Goal: Information Seeking & Learning: Learn about a topic

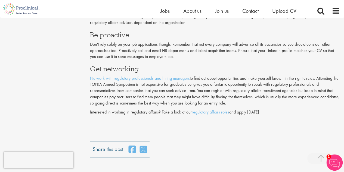
scroll to position [1235, 0]
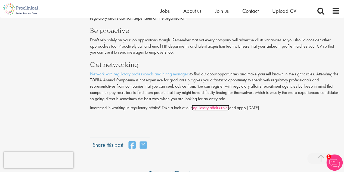
click at [211, 109] on link "regulatory affairs roles" at bounding box center [210, 108] width 37 height 6
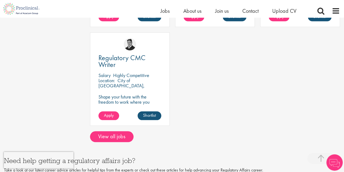
scroll to position [216, 0]
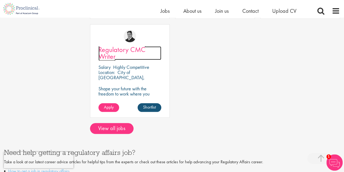
click at [121, 52] on span "Regulatory CMC Writer" at bounding box center [121, 53] width 47 height 16
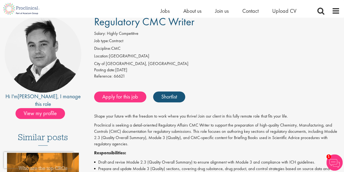
scroll to position [40, 0]
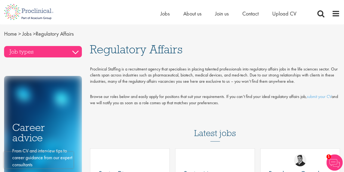
click at [70, 52] on h3 "Job types" at bounding box center [43, 51] width 78 height 11
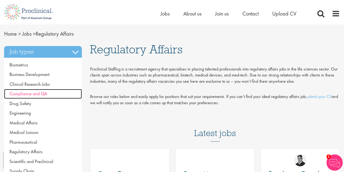
click at [43, 96] on span "Compliance and QA" at bounding box center [29, 93] width 38 height 6
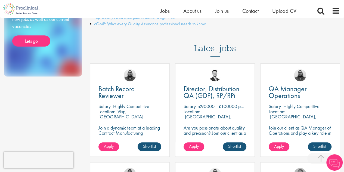
scroll to position [137, 0]
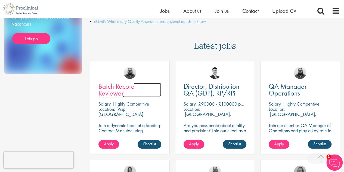
click at [134, 84] on span "Batch Record Reviewer" at bounding box center [116, 89] width 36 height 16
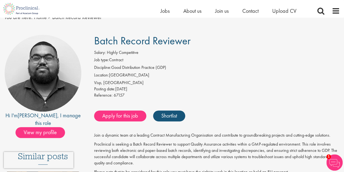
scroll to position [11, 0]
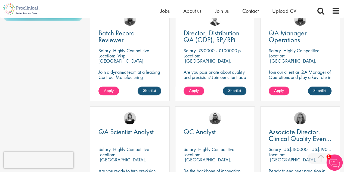
scroll to position [182, 0]
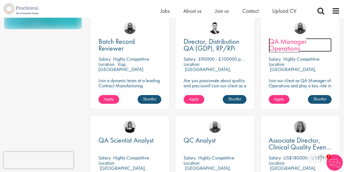
click at [290, 43] on span "QA Manager Operations" at bounding box center [287, 45] width 38 height 16
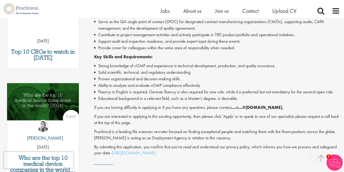
scroll to position [226, 0]
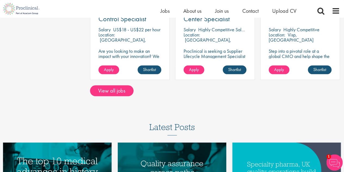
scroll to position [512, 0]
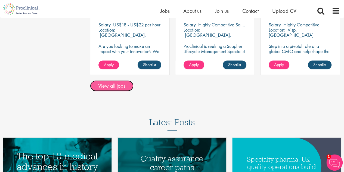
click at [115, 84] on link "View all jobs" at bounding box center [111, 85] width 43 height 11
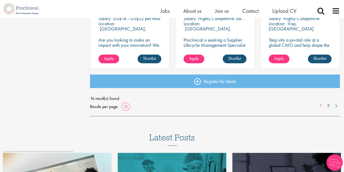
scroll to position [441, 0]
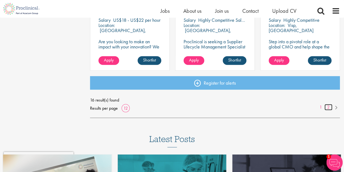
click at [328, 106] on link "2" at bounding box center [328, 107] width 8 height 6
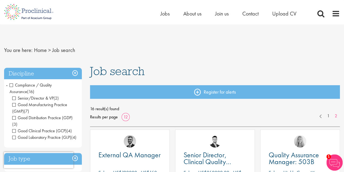
click at [14, 84] on span "Compliance / Quality Assurance" at bounding box center [31, 88] width 42 height 12
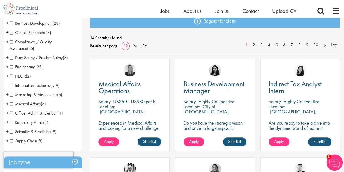
scroll to position [63, 0]
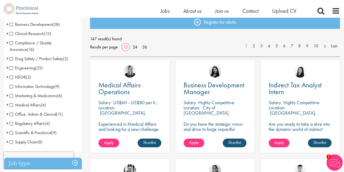
click at [48, 134] on span "Scientific & Preclinical" at bounding box center [31, 133] width 42 height 6
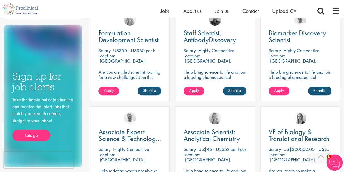
scroll to position [183, 0]
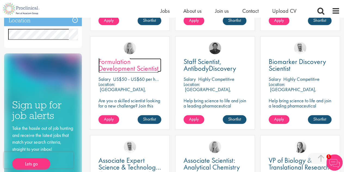
click at [128, 58] on span "Formulation Development Scientist" at bounding box center [128, 65] width 60 height 16
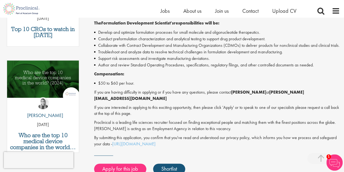
scroll to position [245, 0]
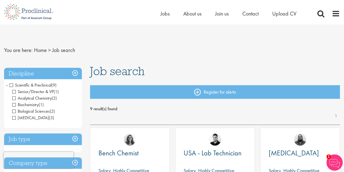
click at [12, 86] on span "Scientific & Preclinical" at bounding box center [31, 85] width 42 height 6
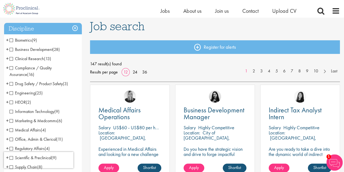
scroll to position [36, 0]
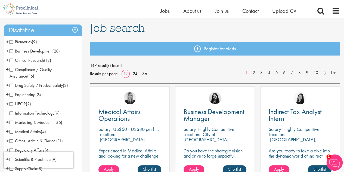
click at [11, 94] on span "Engineering" at bounding box center [23, 95] width 26 height 6
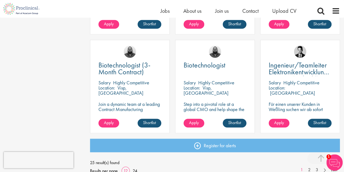
scroll to position [378, 0]
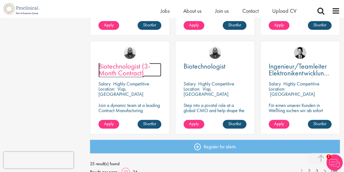
click at [118, 71] on span "Biotechnologist (3-Month Contract)" at bounding box center [124, 69] width 52 height 16
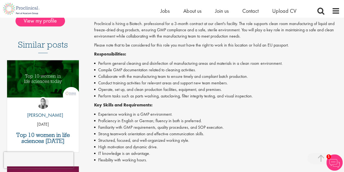
scroll to position [137, 0]
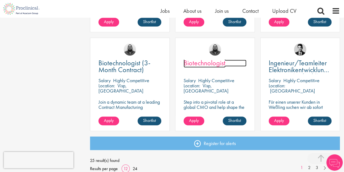
click at [212, 63] on span "Biotechnologist" at bounding box center [204, 62] width 42 height 9
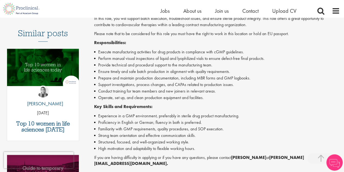
scroll to position [180, 0]
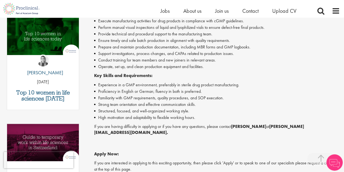
drag, startPoint x: 347, startPoint y: 33, endPoint x: 347, endPoint y: 74, distance: 41.3
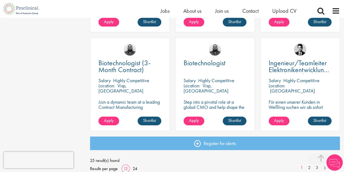
drag, startPoint x: 342, startPoint y: 114, endPoint x: 343, endPoint y: 119, distance: 5.5
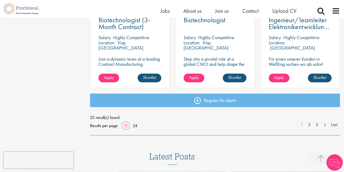
scroll to position [435, 0]
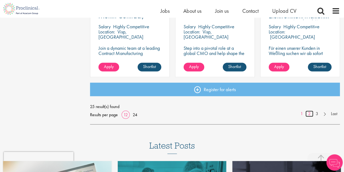
click at [309, 113] on link "2" at bounding box center [309, 113] width 8 height 6
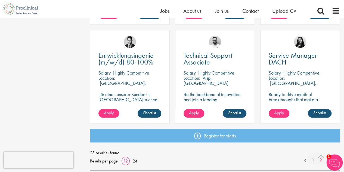
scroll to position [395, 0]
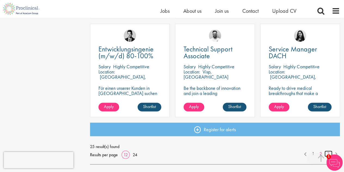
click at [328, 152] on link "3" at bounding box center [328, 153] width 8 height 6
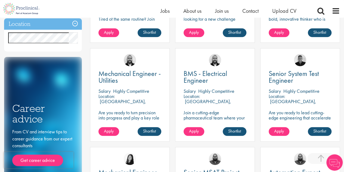
scroll to position [146, 0]
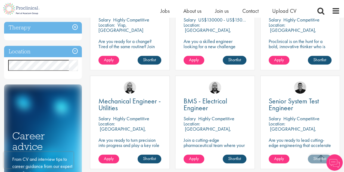
click at [339, 24] on div "CQV Lead [GEOGRAPHIC_DATA] Highly Competitive Location: [GEOGRAPHIC_DATA], [GEO…" at bounding box center [300, 23] width 80 height 93
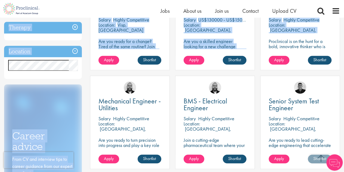
drag, startPoint x: 339, startPoint y: 24, endPoint x: 340, endPoint y: 6, distance: 17.9
click at [340, 6] on div "Home Jobs About us Join us Contact Upload CV" at bounding box center [172, 9] width 344 height 18
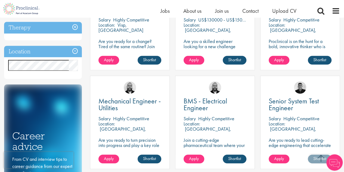
scroll to position [0, 0]
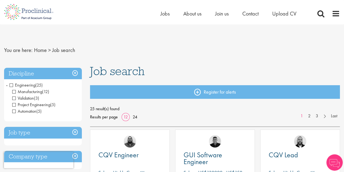
click at [10, 85] on span "Engineering" at bounding box center [23, 85] width 26 height 6
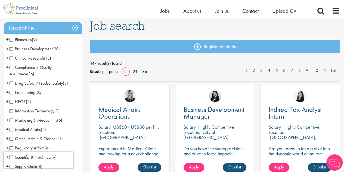
scroll to position [42, 0]
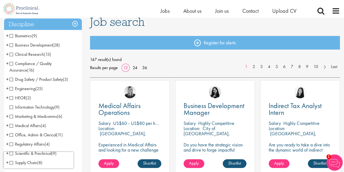
click at [48, 81] on span "Drug Safety / Product Safety" at bounding box center [36, 79] width 53 height 6
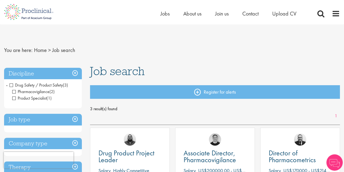
click at [12, 85] on span "Drug Safety / Product Safety" at bounding box center [36, 85] width 53 height 6
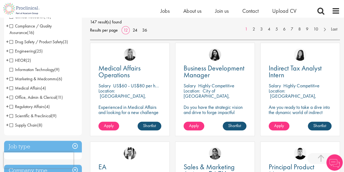
scroll to position [87, 0]
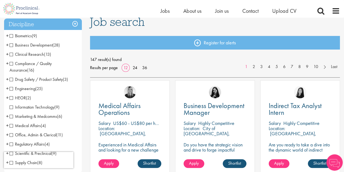
scroll to position [42, 0]
